Goal: Information Seeking & Learning: Find specific fact

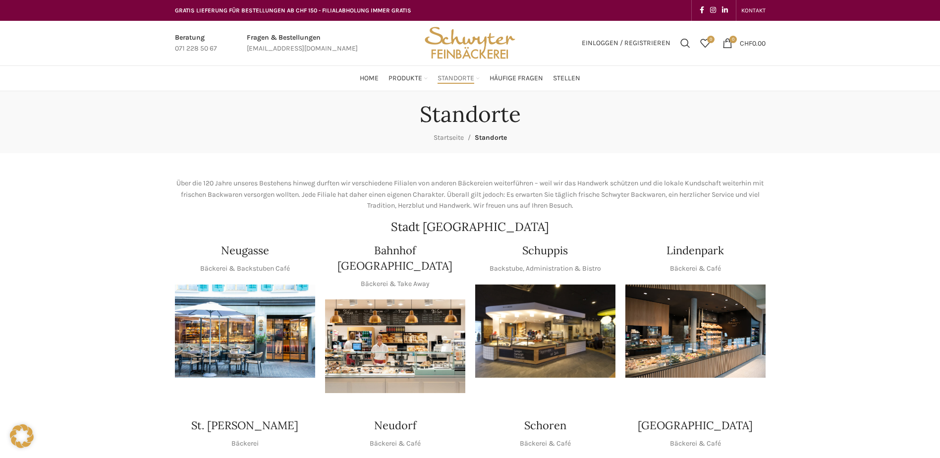
scroll to position [99, 0]
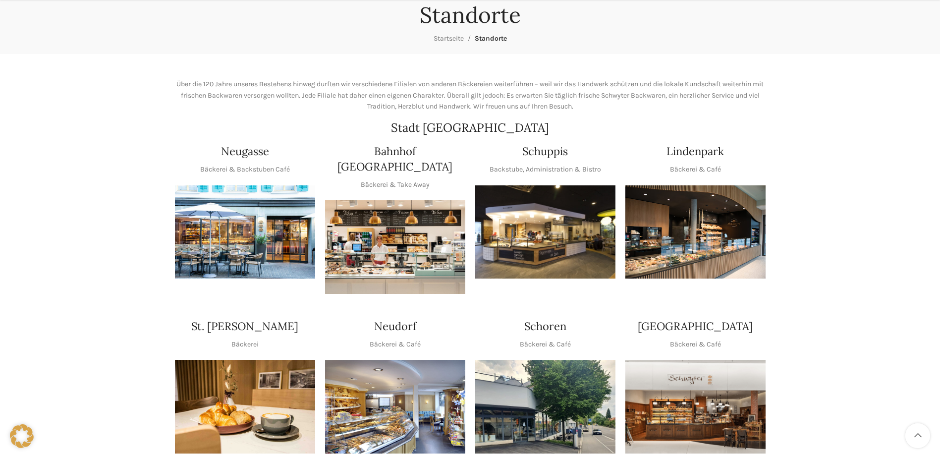
click at [719, 215] on img "1 / 1" at bounding box center [695, 232] width 140 height 94
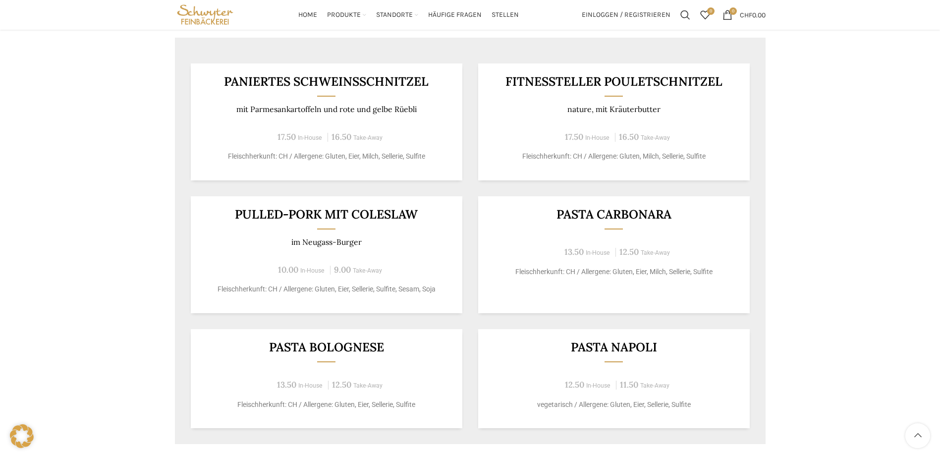
scroll to position [396, 0]
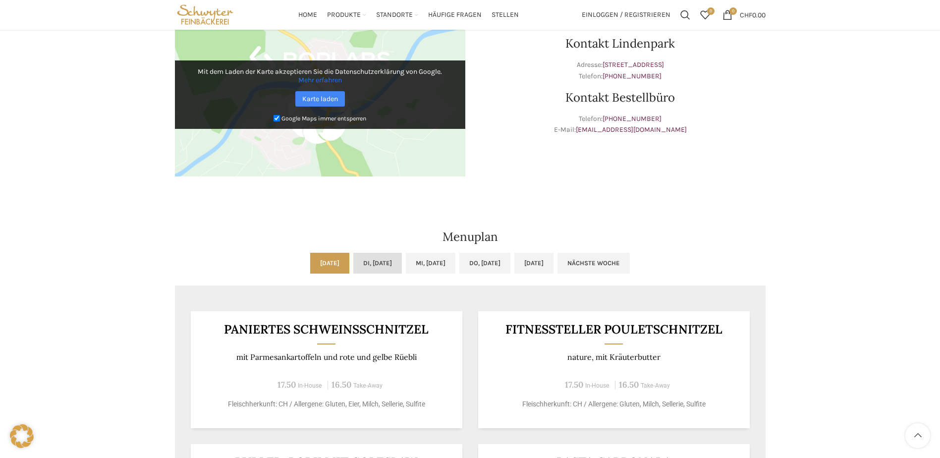
click at [380, 269] on link "Di, [DATE]" at bounding box center [377, 263] width 49 height 21
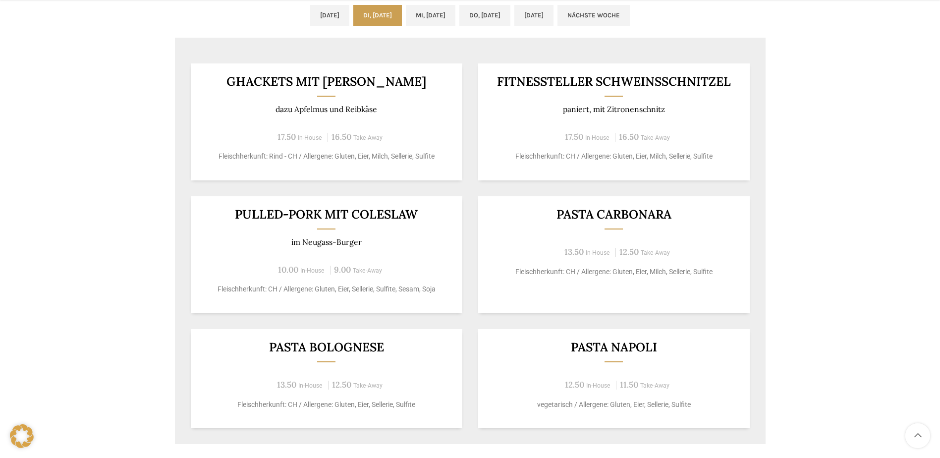
scroll to position [595, 0]
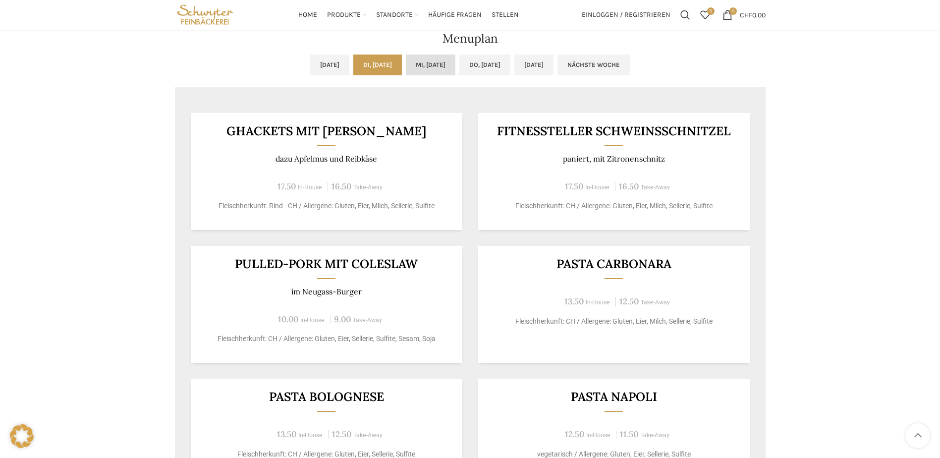
click at [431, 66] on link "Mi, [DATE]" at bounding box center [431, 65] width 50 height 21
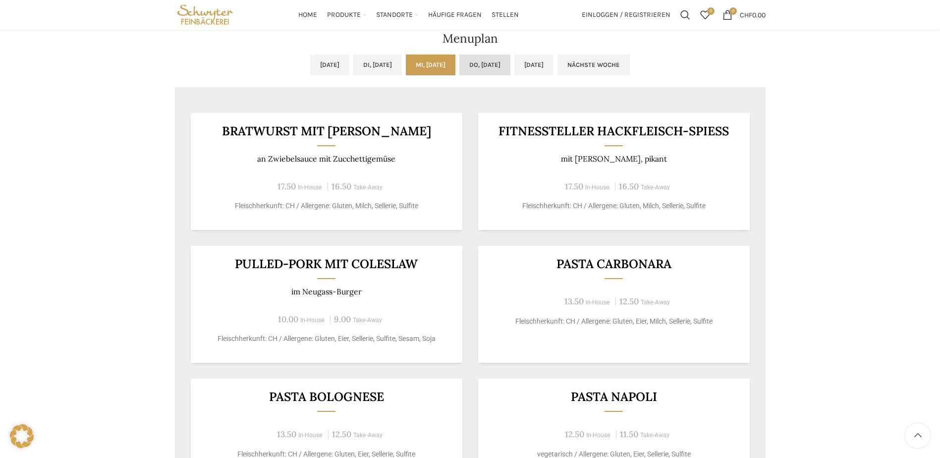
click at [494, 68] on link "Do, [DATE]" at bounding box center [484, 65] width 51 height 21
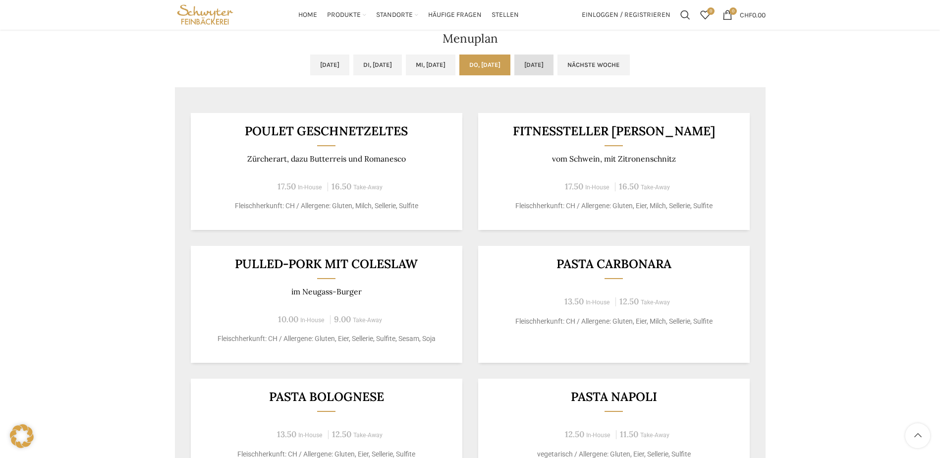
click at [553, 57] on link "[DATE]" at bounding box center [533, 65] width 39 height 21
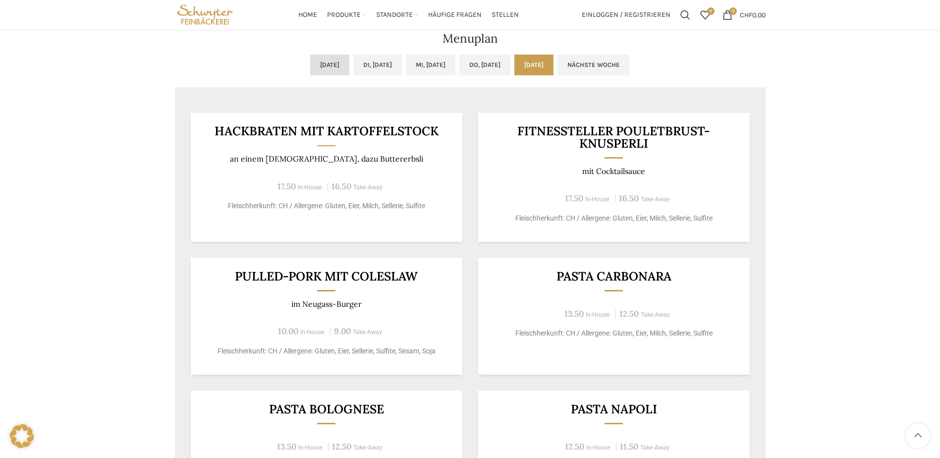
click at [310, 65] on link "[DATE]" at bounding box center [329, 65] width 39 height 21
